Goal: Navigation & Orientation: Find specific page/section

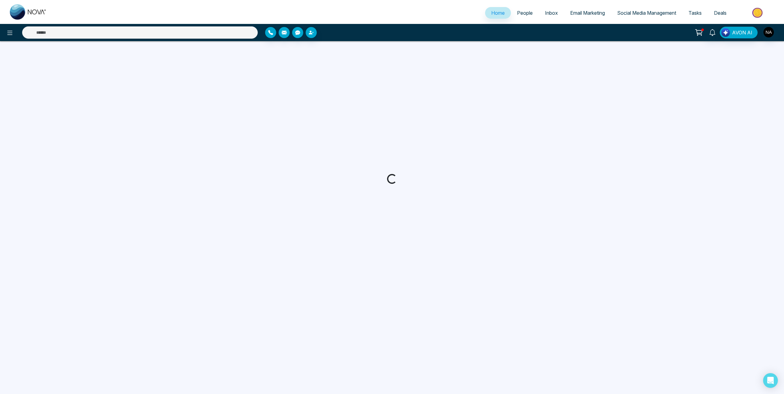
select select "*"
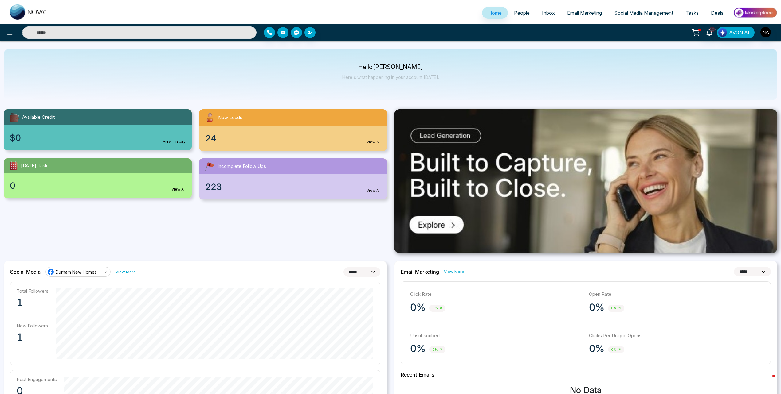
click at [519, 10] on span "People" at bounding box center [522, 13] width 16 height 6
